Goal: Task Accomplishment & Management: Manage account settings

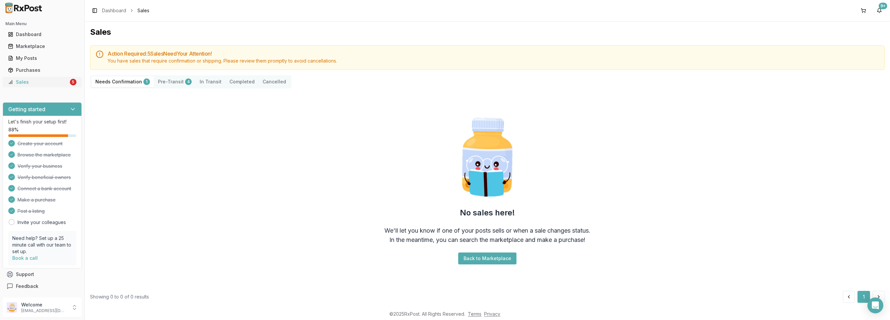
click at [56, 82] on div "Sales" at bounding box center [38, 82] width 61 height 7
click at [16, 80] on div "Sales" at bounding box center [38, 82] width 61 height 7
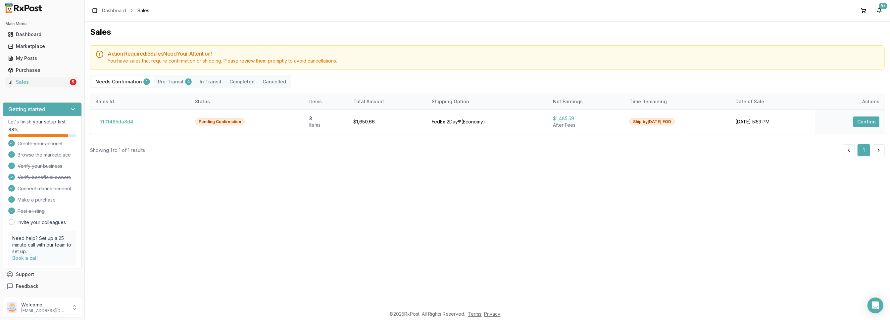
click at [127, 83] on Confirmation "Needs Confirmation 1" at bounding box center [122, 81] width 63 height 11
click at [116, 120] on button "9101485da8d4" at bounding box center [116, 121] width 42 height 11
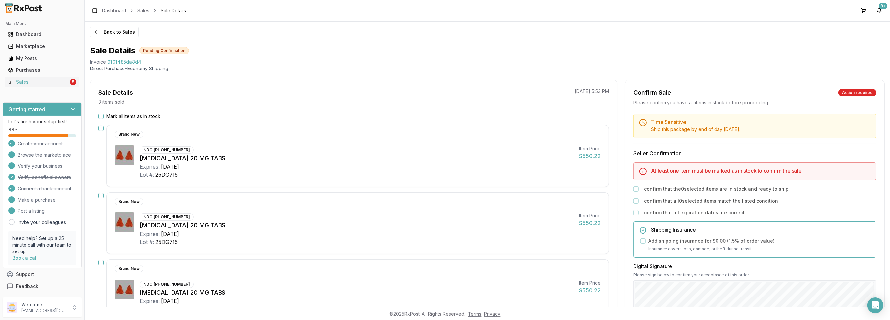
click at [102, 116] on button "Mark all items as in stock" at bounding box center [100, 116] width 5 height 5
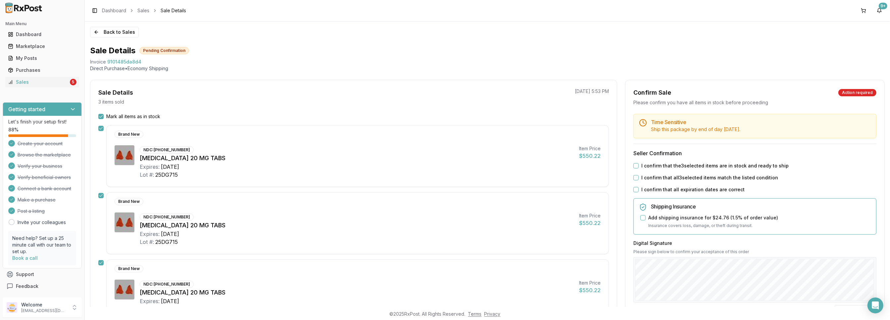
drag, startPoint x: 633, startPoint y: 164, endPoint x: 627, endPoint y: 180, distance: 16.8
click at [633, 164] on button "I confirm that the 3 selected items are in stock and ready to ship" at bounding box center [635, 165] width 5 height 5
click at [633, 178] on button "I confirm that all 3 selected items match the listed condition" at bounding box center [635, 177] width 5 height 5
click at [635, 188] on button "I confirm that all expiration dates are correct" at bounding box center [635, 189] width 5 height 5
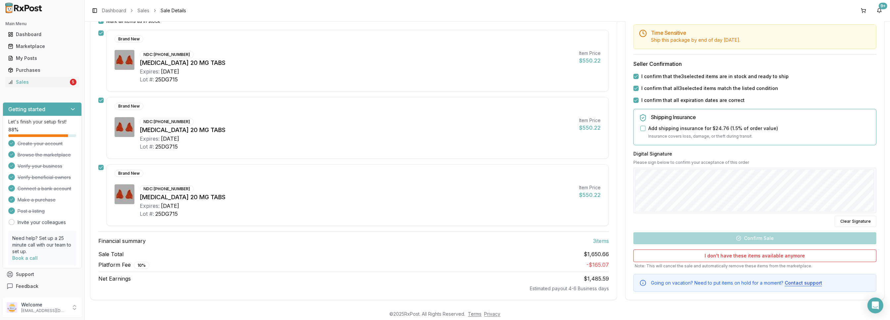
scroll to position [97, 0]
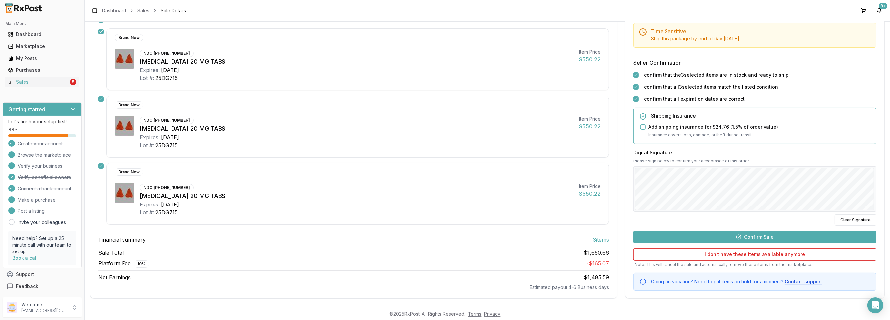
click at [723, 236] on button "Confirm Sale" at bounding box center [754, 237] width 243 height 12
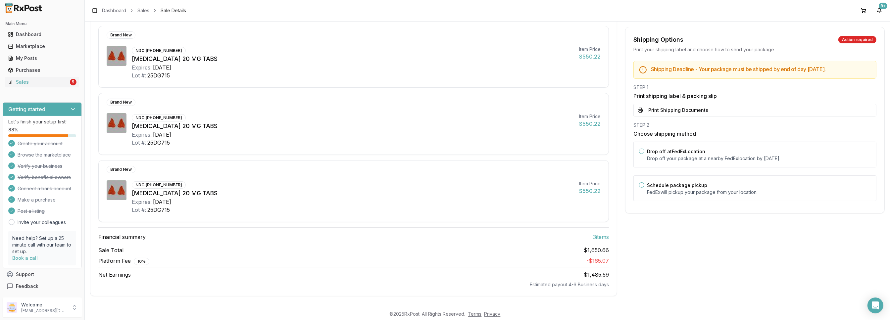
scroll to position [85, 0]
click at [675, 107] on button "Print Shipping Documents" at bounding box center [754, 110] width 243 height 13
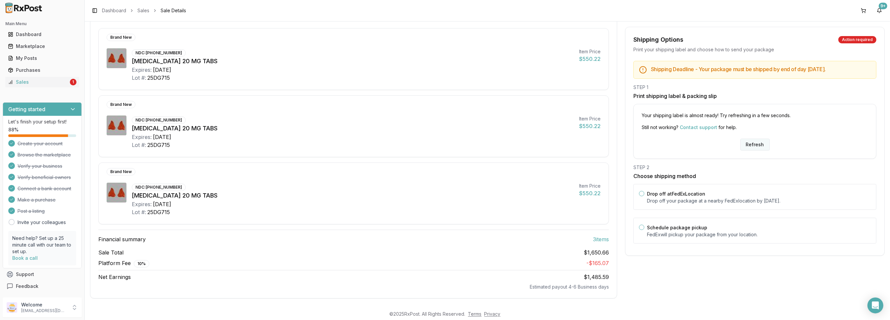
click at [756, 144] on button "Refresh" at bounding box center [754, 145] width 29 height 12
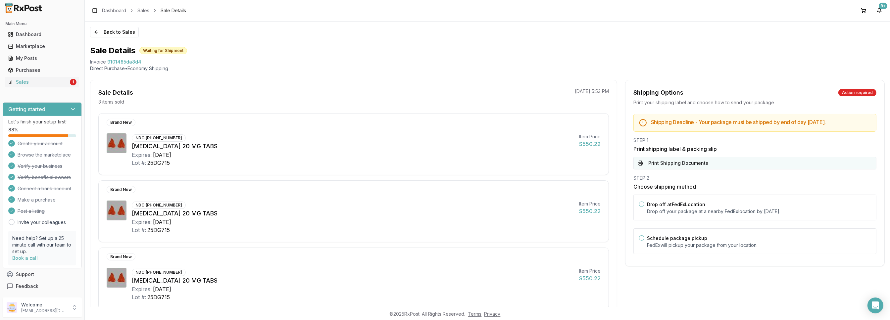
click at [659, 166] on button "Print Shipping Documents" at bounding box center [754, 163] width 243 height 13
